Goal: Information Seeking & Learning: Learn about a topic

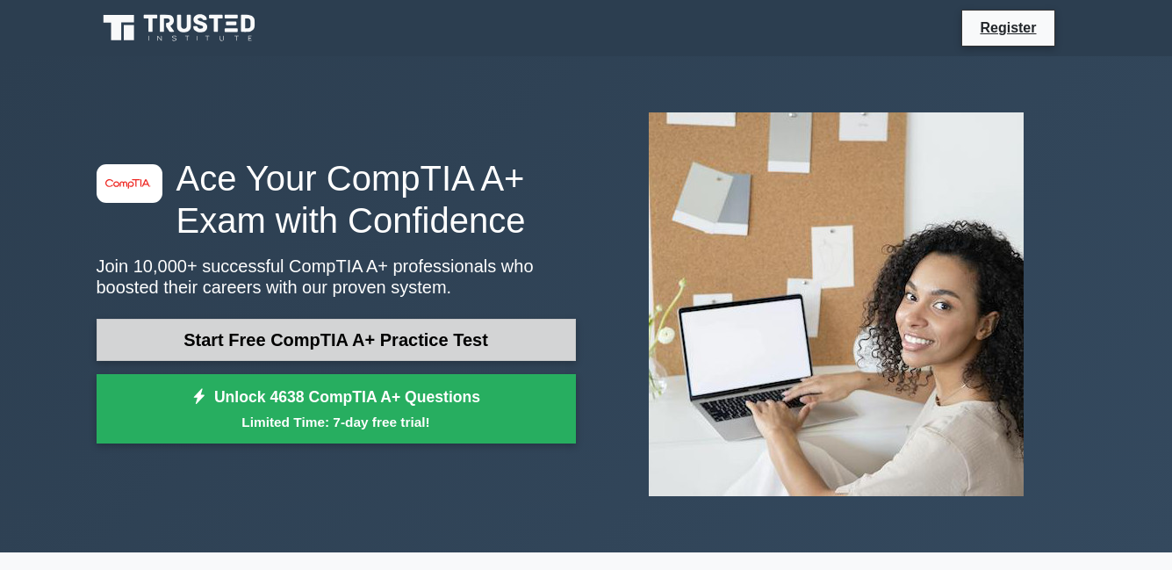
click at [307, 322] on link "Start Free CompTIA A+ Practice Test" at bounding box center [336, 340] width 479 height 42
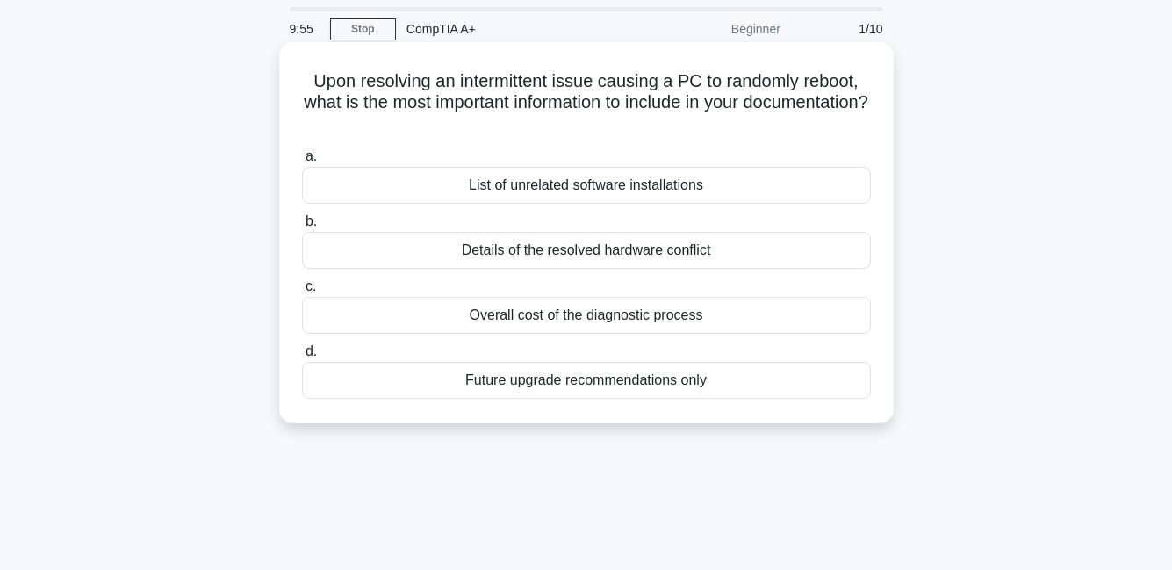
scroll to position [41, 0]
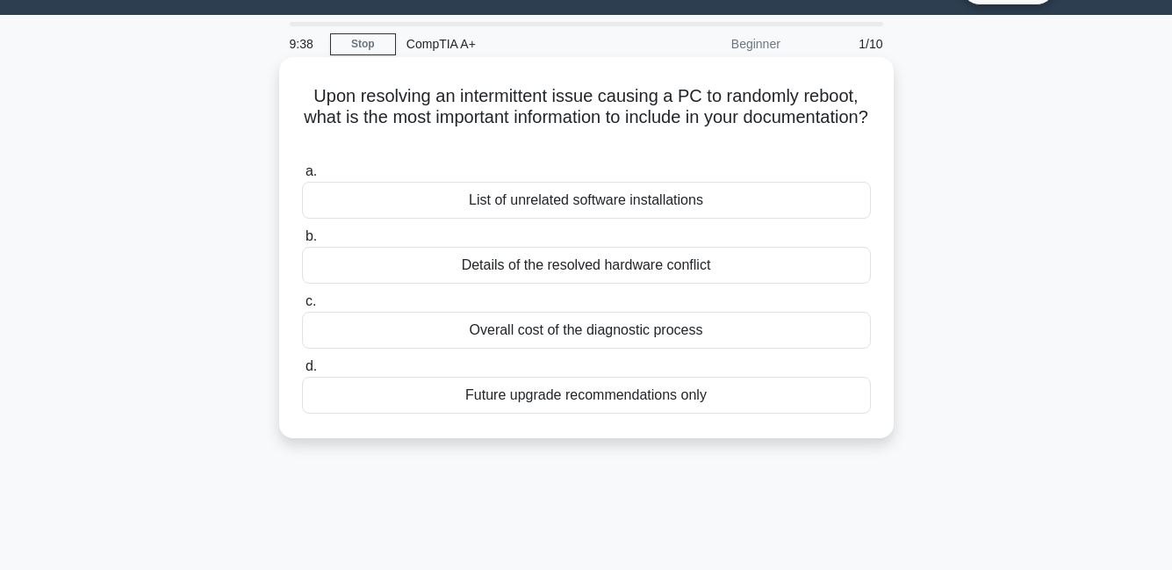
click at [850, 262] on div "Details of the resolved hardware conflict" at bounding box center [586, 265] width 569 height 37
click at [302, 242] on input "b. Details of the resolved hardware conflict" at bounding box center [302, 236] width 0 height 11
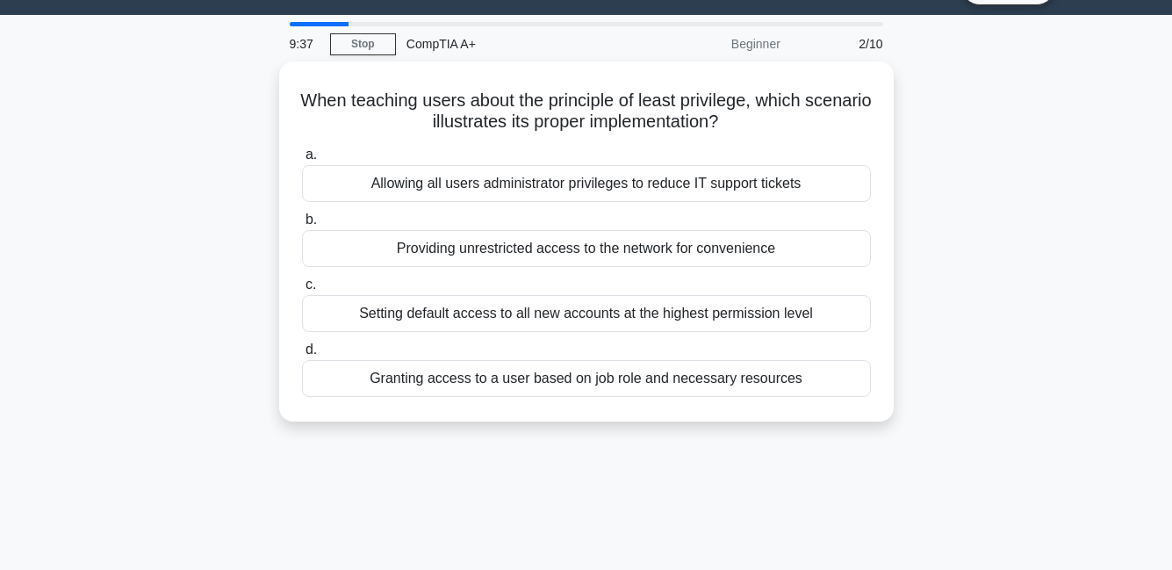
scroll to position [0, 0]
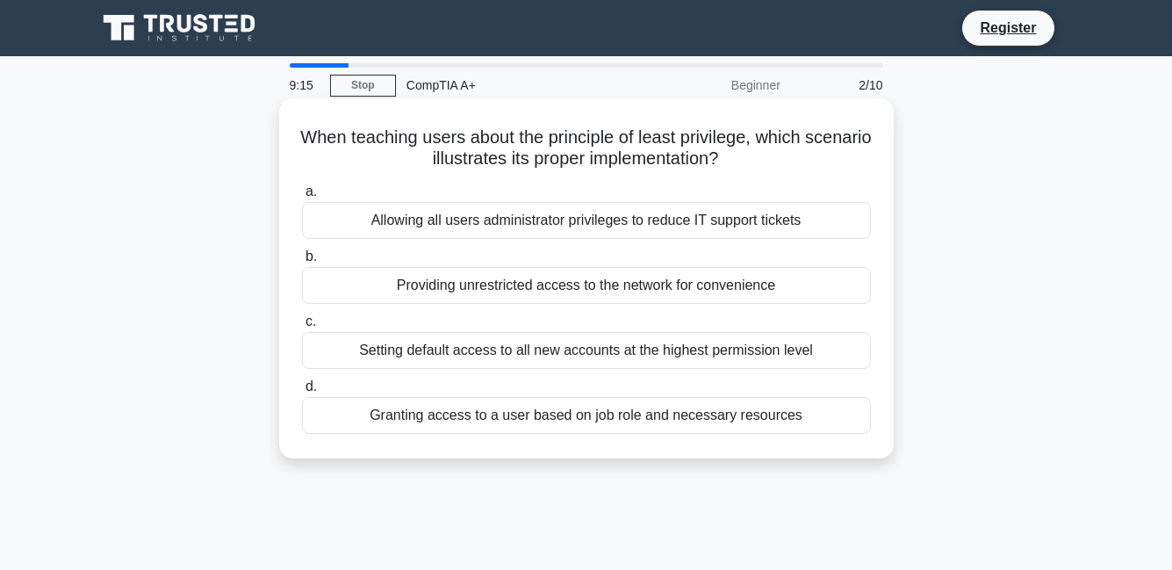
click at [811, 398] on div "Granting access to a user based on job role and necessary resources" at bounding box center [586, 415] width 569 height 37
click at [302, 392] on input "d. Granting access to a user based on job role and necessary resources" at bounding box center [302, 386] width 0 height 11
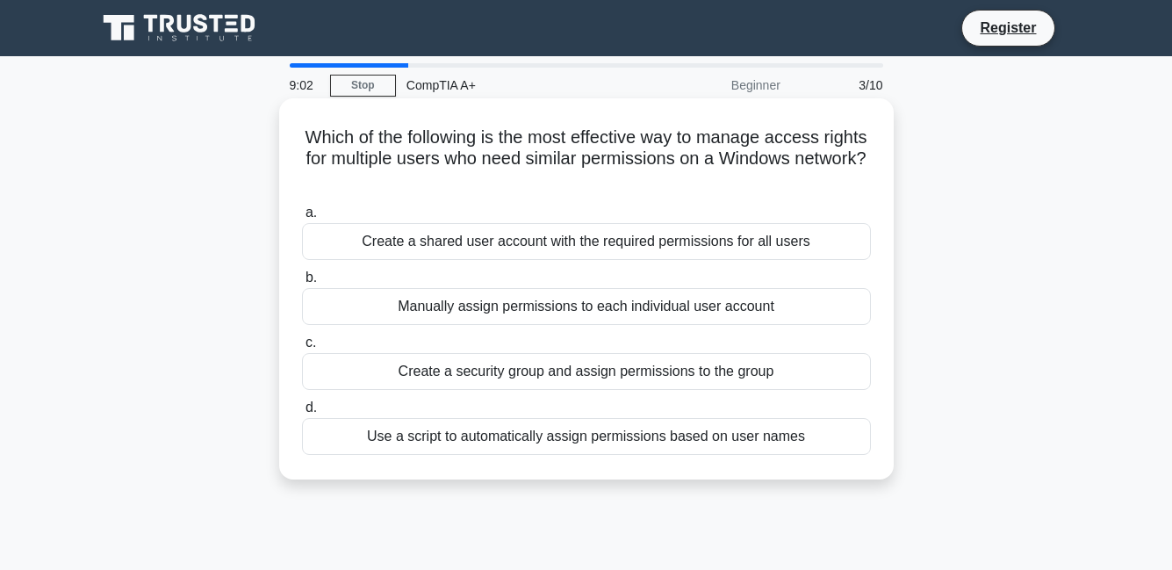
click at [848, 240] on div "Create a shared user account with the required permissions for all users" at bounding box center [586, 241] width 569 height 37
click at [302, 219] on input "a. Create a shared user account with the required permissions for all users" at bounding box center [302, 212] width 0 height 11
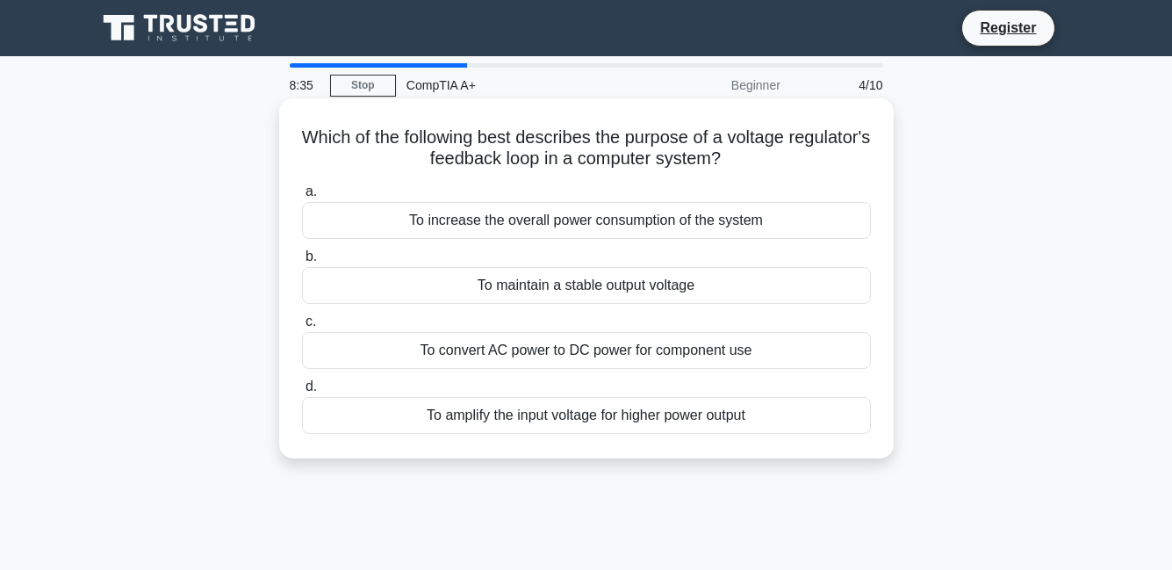
click at [777, 354] on div "To convert AC power to DC power for component use" at bounding box center [586, 350] width 569 height 37
click at [302, 327] on input "c. To convert AC power to DC power for component use" at bounding box center [302, 321] width 0 height 11
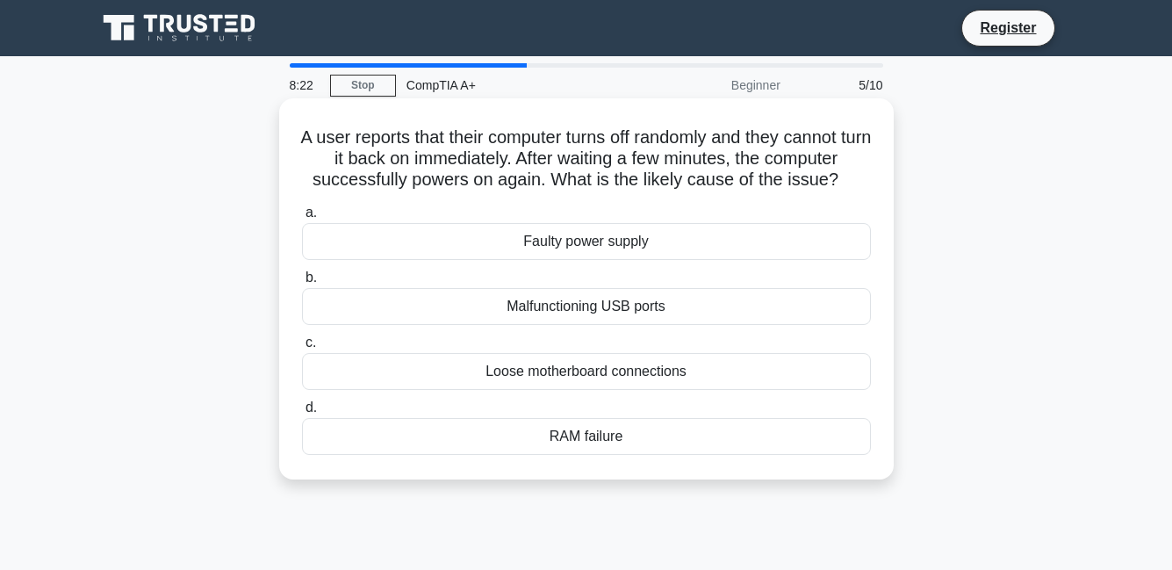
click at [726, 421] on div "RAM failure" at bounding box center [586, 436] width 569 height 37
click at [302, 413] on input "d. RAM failure" at bounding box center [302, 407] width 0 height 11
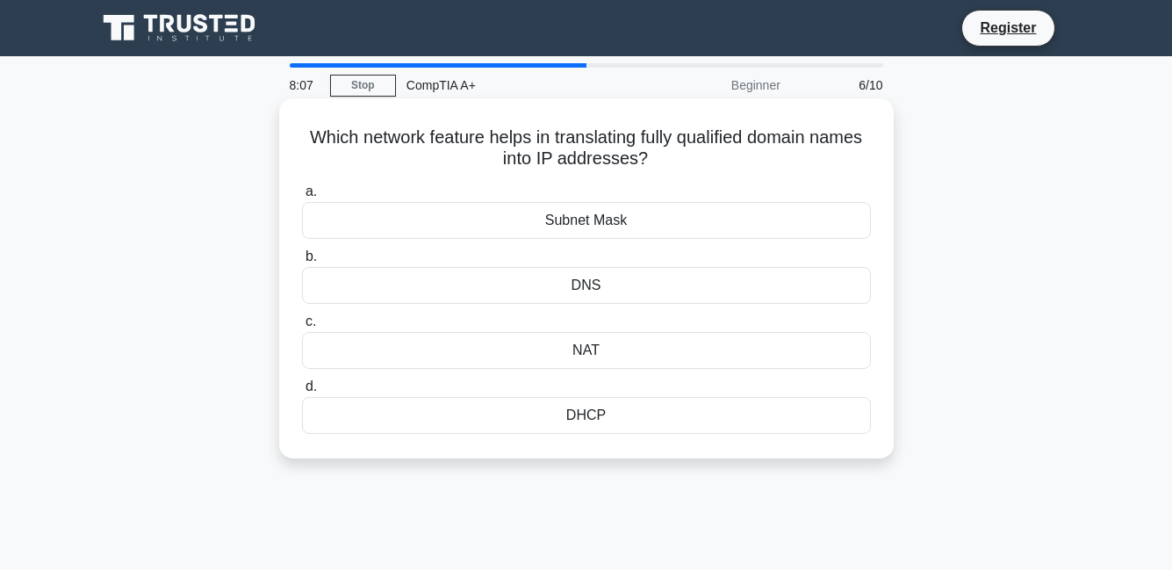
click at [616, 280] on div "DNS" at bounding box center [586, 285] width 569 height 37
click at [302, 262] on input "b. DNS" at bounding box center [302, 256] width 0 height 11
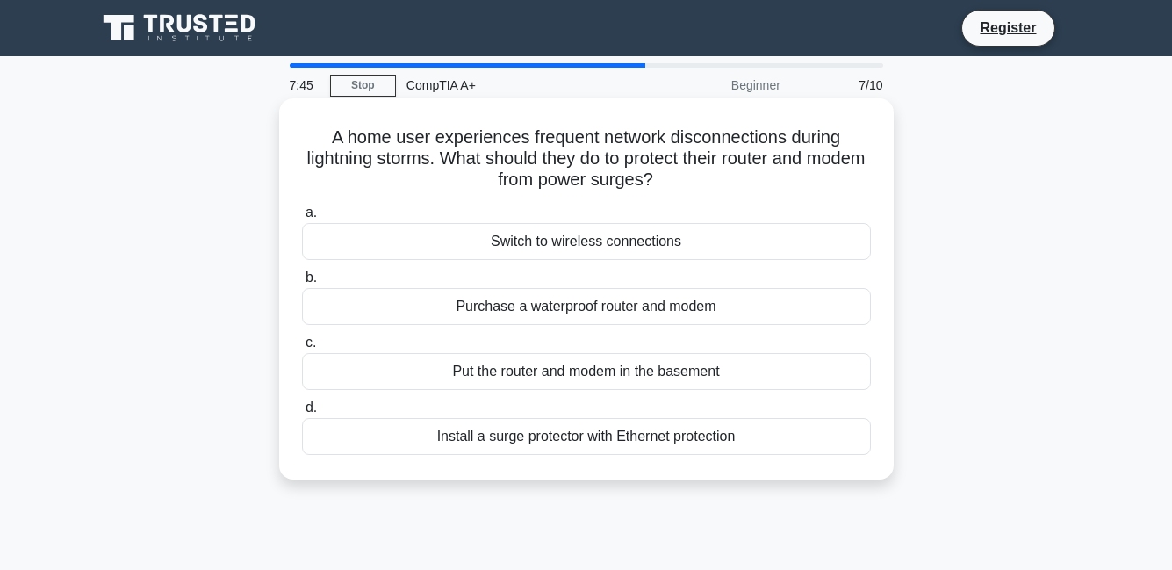
click at [787, 245] on div "Switch to wireless connections" at bounding box center [586, 241] width 569 height 37
click at [302, 219] on input "a. Switch to wireless connections" at bounding box center [302, 212] width 0 height 11
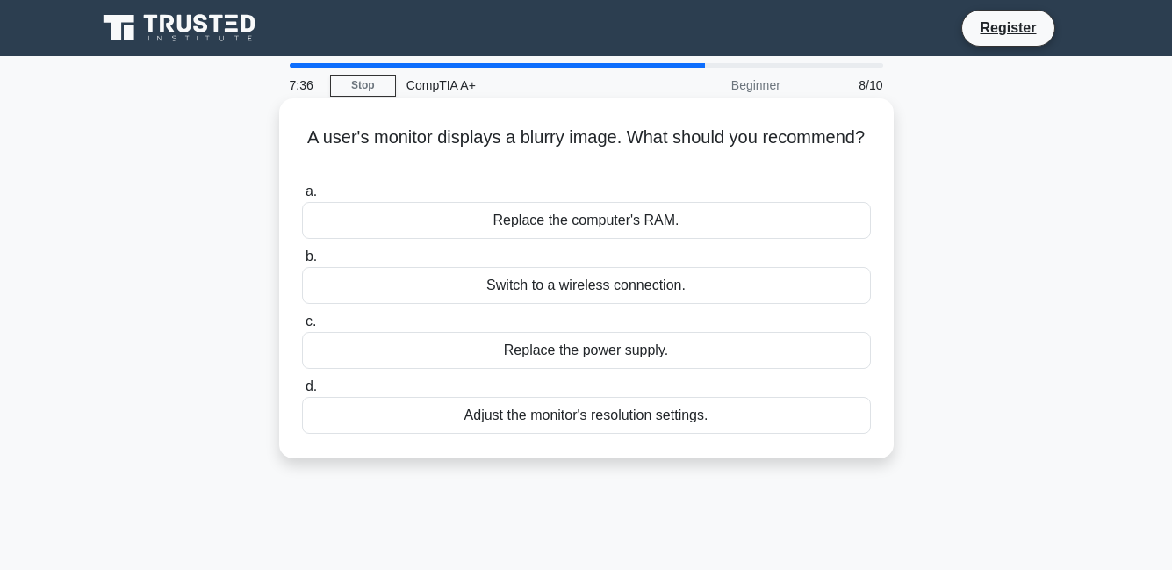
click at [738, 406] on div "Adjust the monitor's resolution settings." at bounding box center [586, 415] width 569 height 37
click at [302, 392] on input "d. Adjust the monitor's resolution settings." at bounding box center [302, 386] width 0 height 11
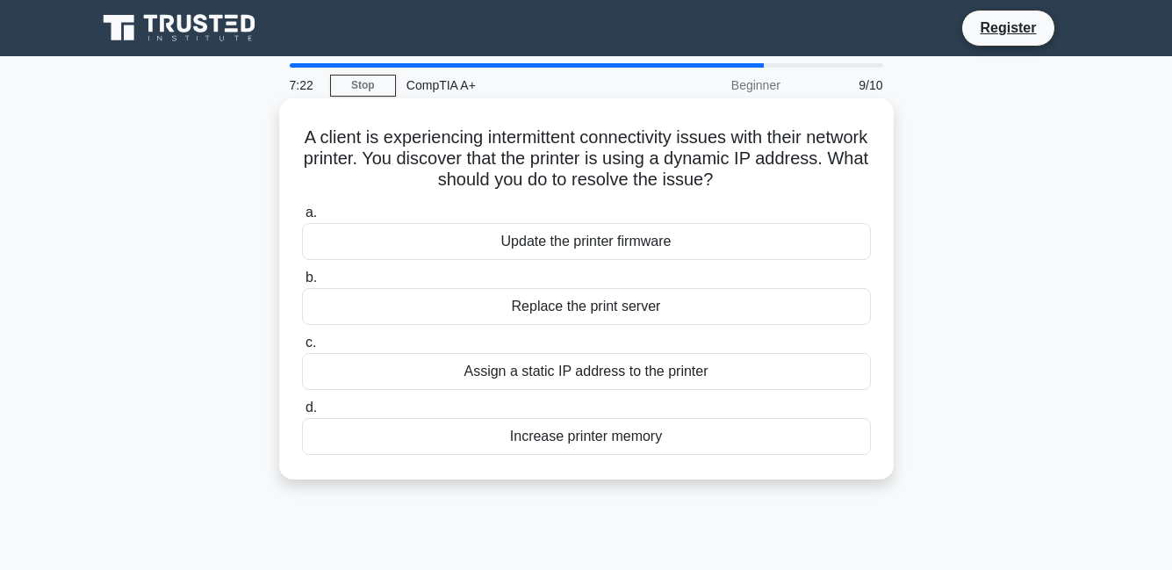
click at [639, 378] on div "Assign a static IP address to the printer" at bounding box center [586, 371] width 569 height 37
click at [302, 349] on input "c. Assign a static IP address to the printer" at bounding box center [302, 342] width 0 height 11
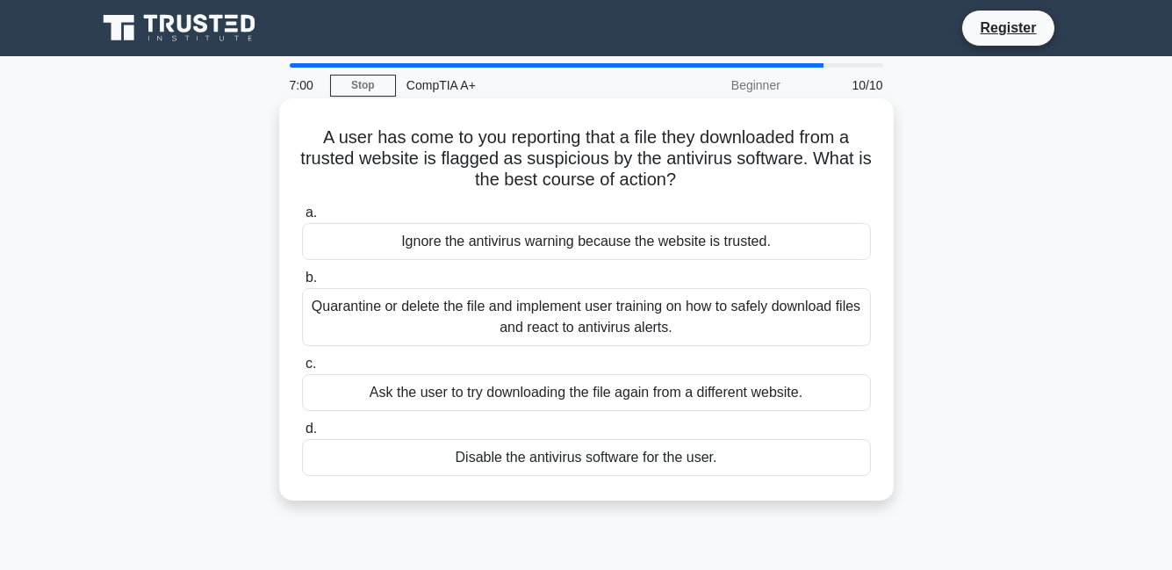
click at [830, 307] on div "Quarantine or delete the file and implement user training on how to safely down…" at bounding box center [586, 317] width 569 height 58
click at [302, 284] on input "b. Quarantine or delete the file and implement user training on how to safely d…" at bounding box center [302, 277] width 0 height 11
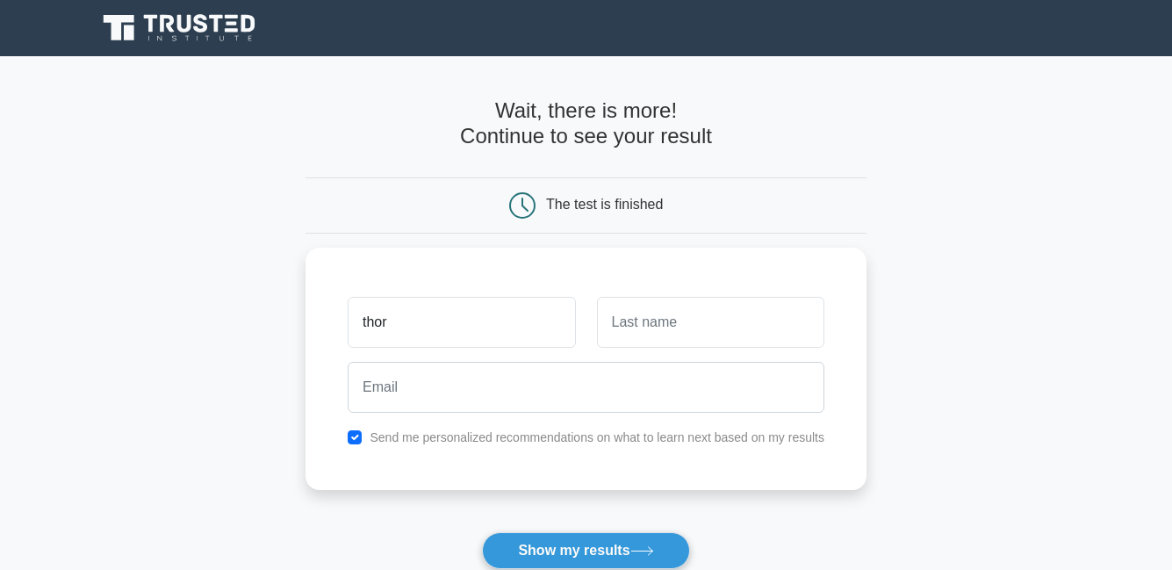
type input "thor"
type input "man"
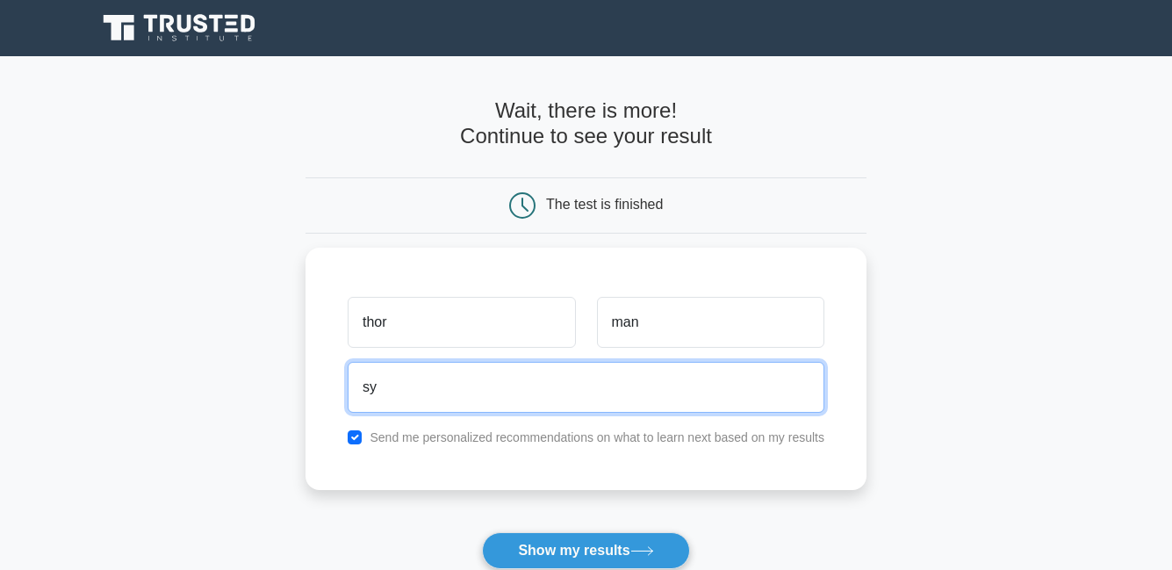
type input "s"
type input "pubaccoumt2020@gmail.com"
click at [482, 532] on button "Show my results" at bounding box center [585, 550] width 207 height 37
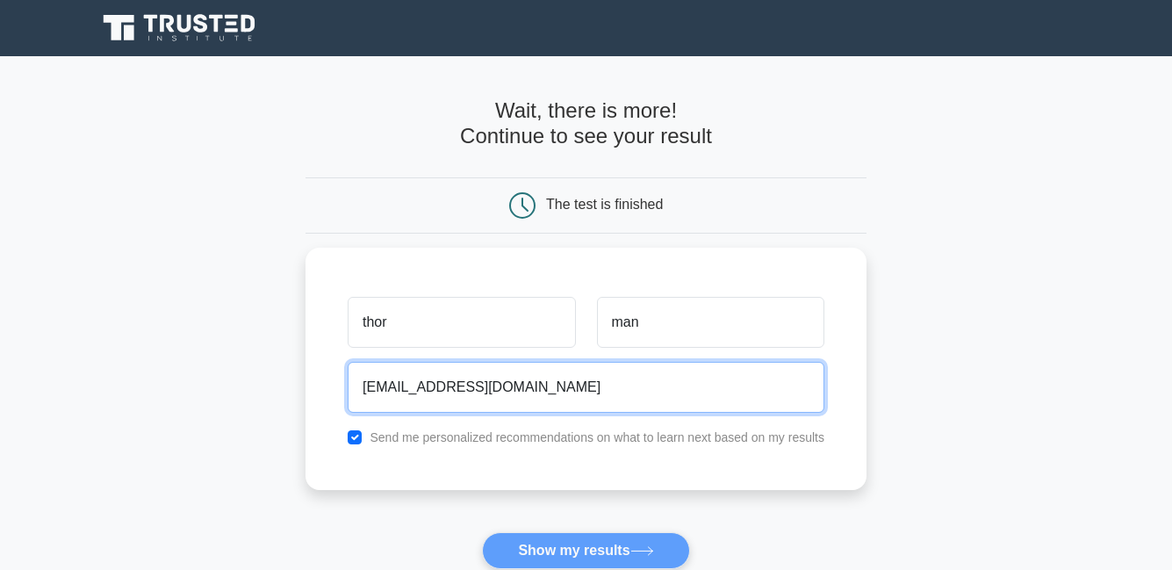
scroll to position [282, 0]
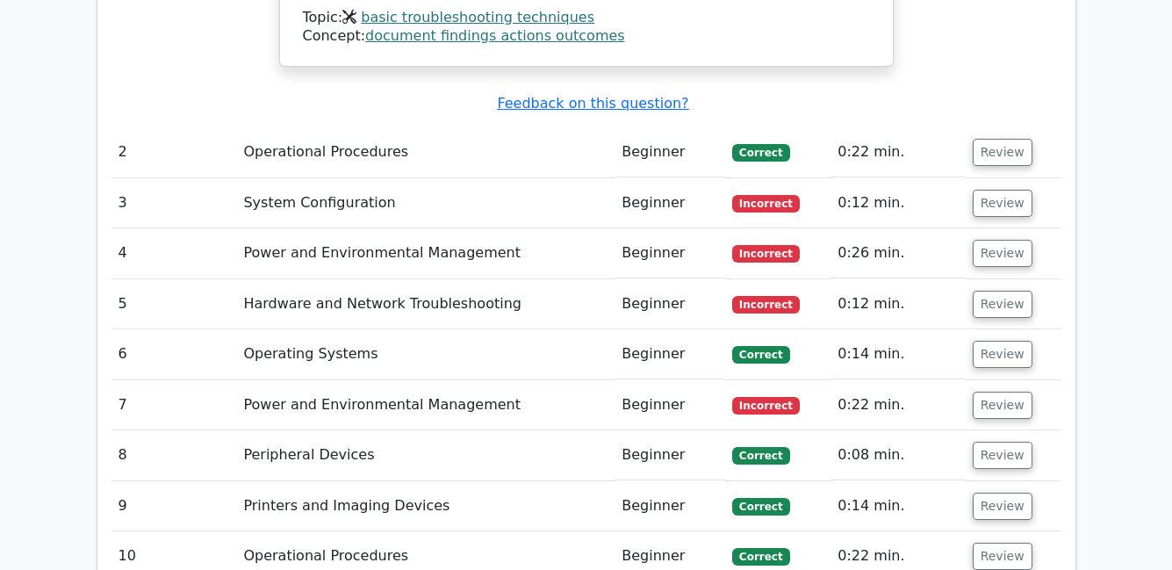
scroll to position [2335, 0]
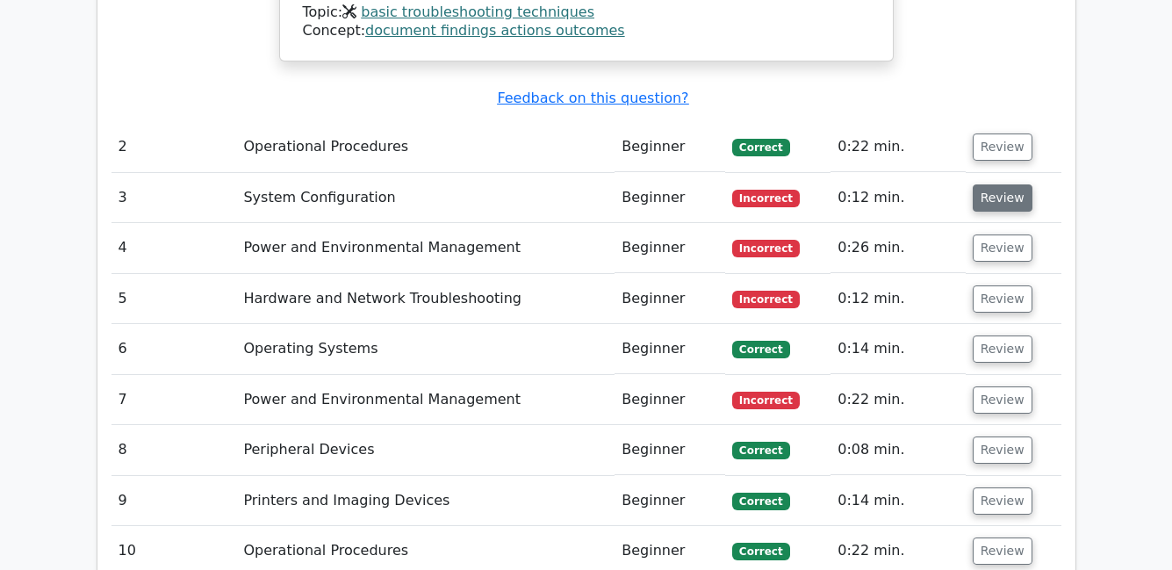
click at [987, 184] on button "Review" at bounding box center [1003, 197] width 60 height 27
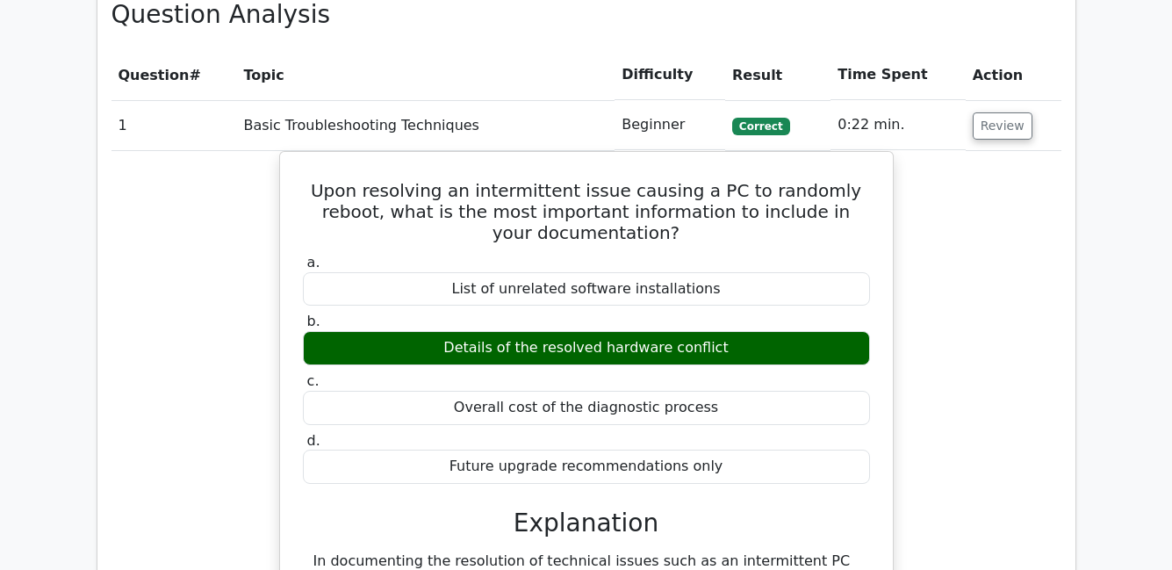
scroll to position [1411, 0]
